Goal: Navigation & Orientation: Find specific page/section

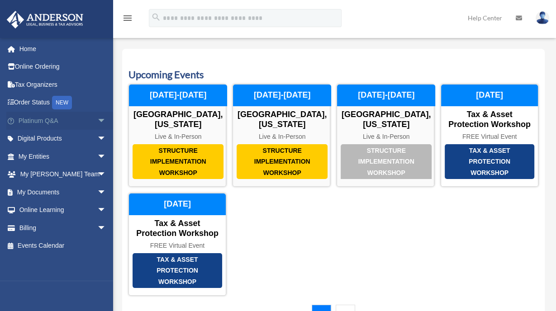
click at [76, 121] on link "Platinum Q&A arrow_drop_down" at bounding box center [63, 121] width 114 height 18
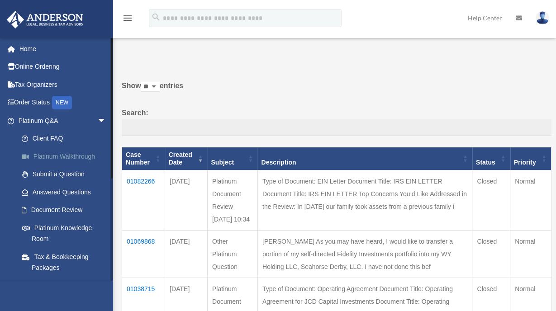
click at [56, 152] on link "Platinum Walkthrough" at bounding box center [66, 157] width 107 height 18
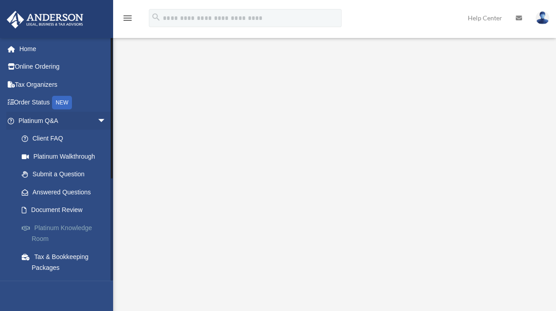
click at [65, 222] on link "Platinum Knowledge Room" at bounding box center [66, 233] width 107 height 29
